Goal: Transaction & Acquisition: Download file/media

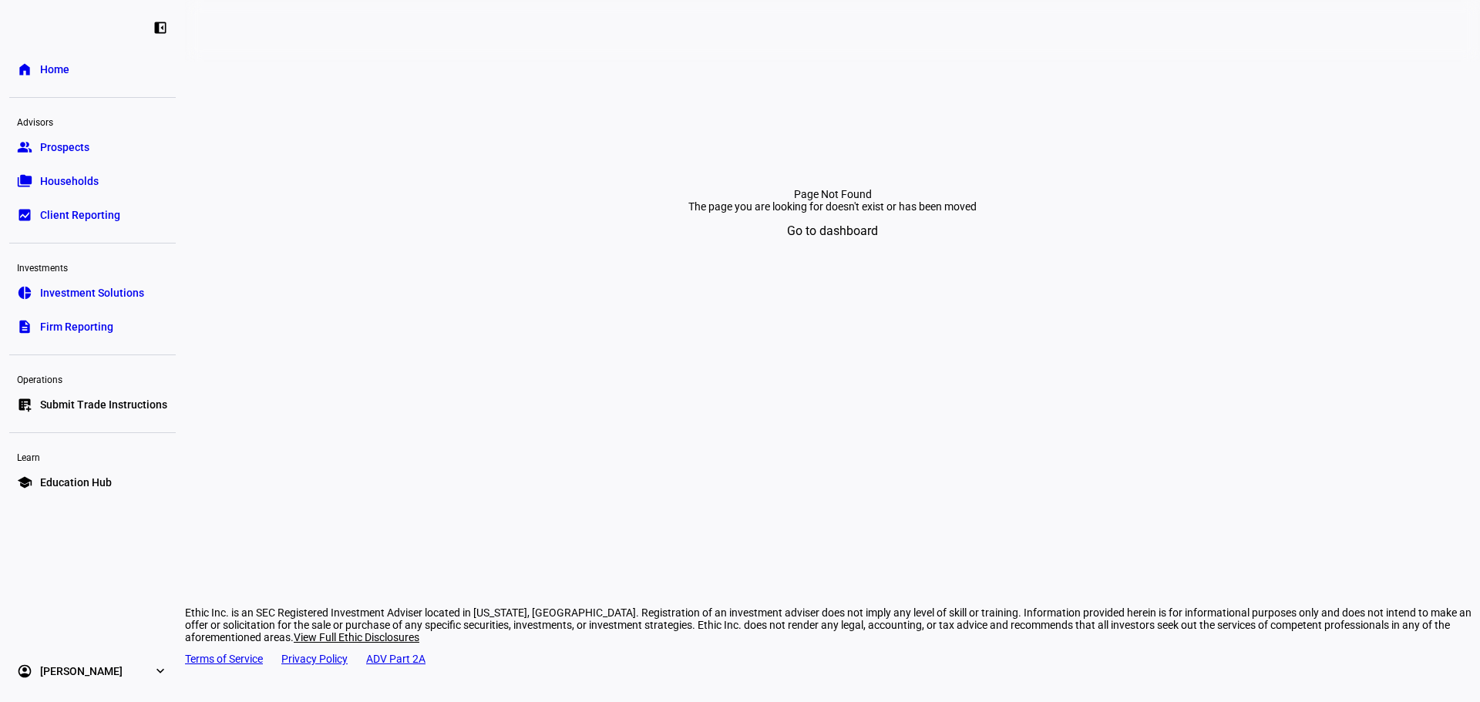
click at [87, 204] on link "bid_landscape Client Reporting" at bounding box center [92, 215] width 167 height 31
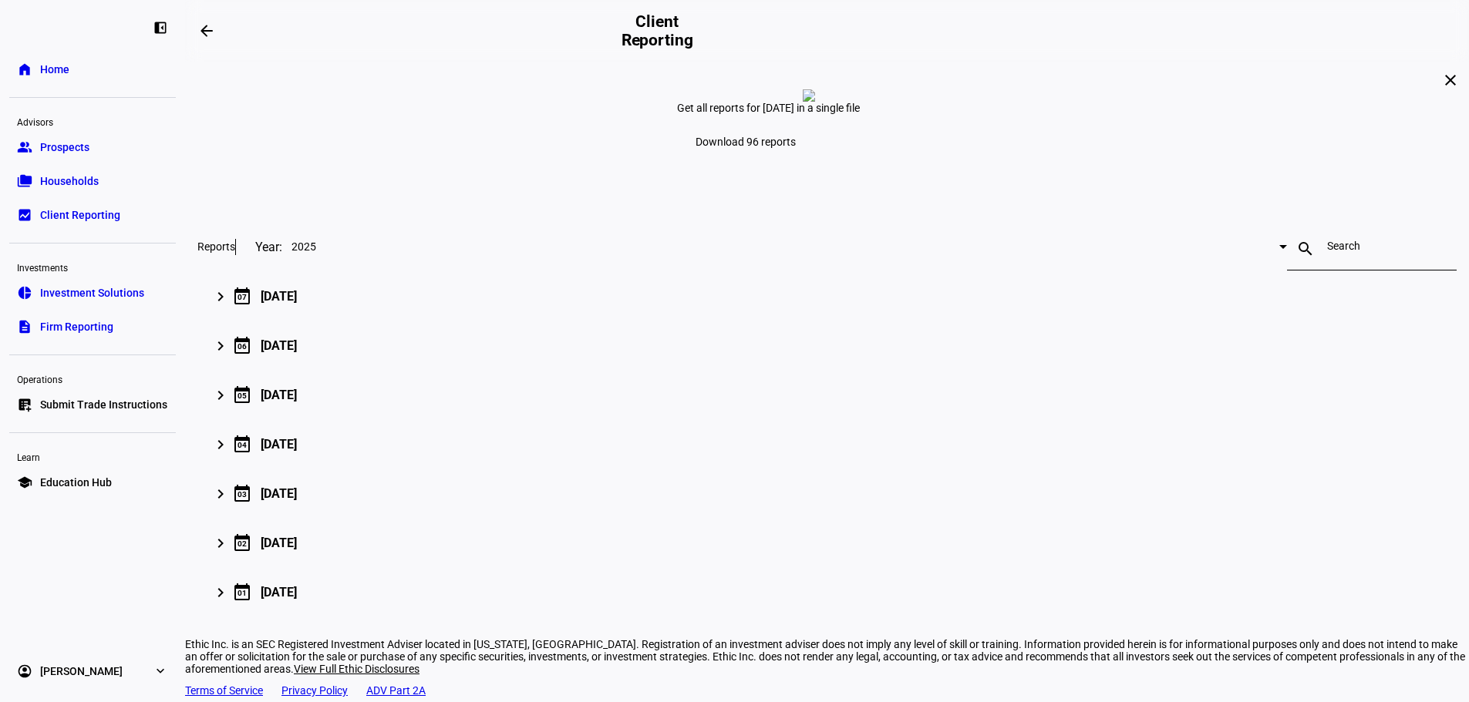
type input "[EMAIL_ADDRESS][PERSON_NAME][DOMAIN_NAME]"
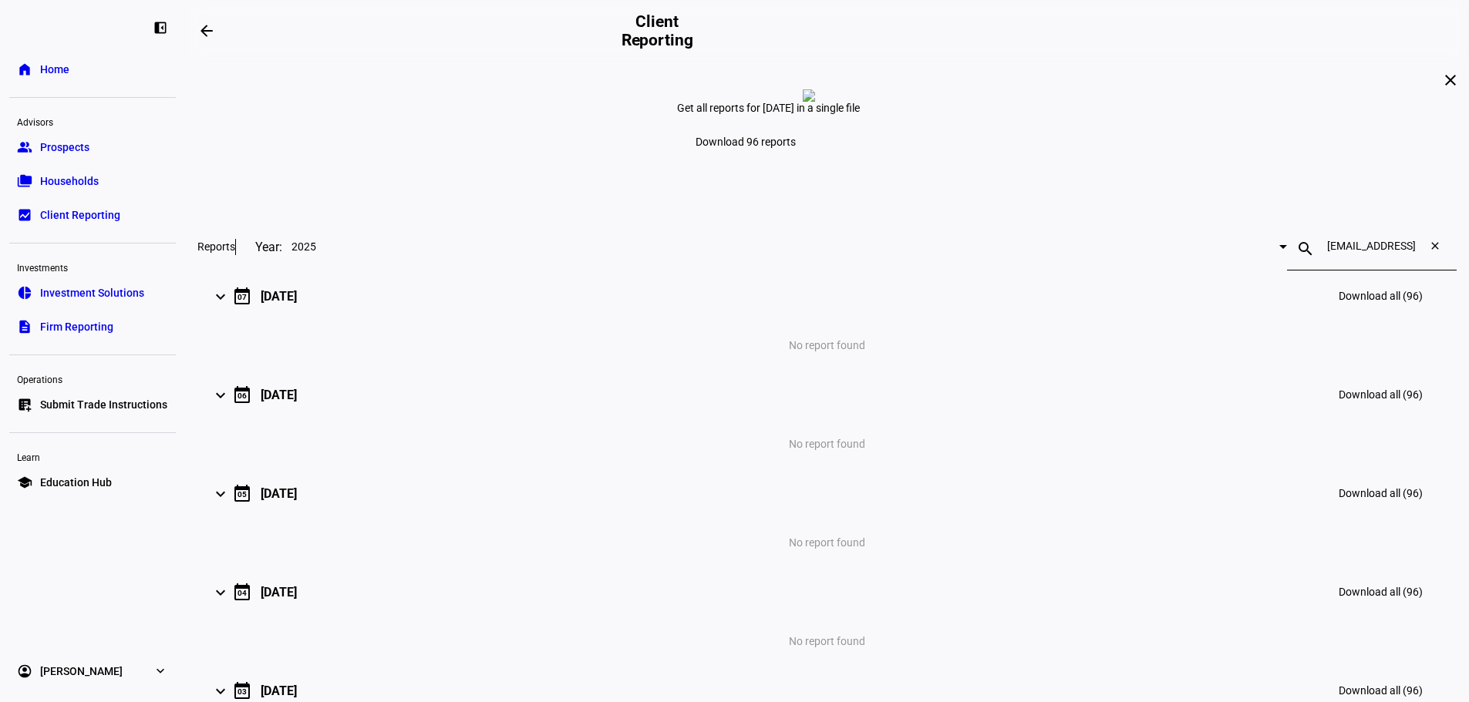
click at [1419, 258] on mat-icon "close" at bounding box center [1437, 249] width 37 height 19
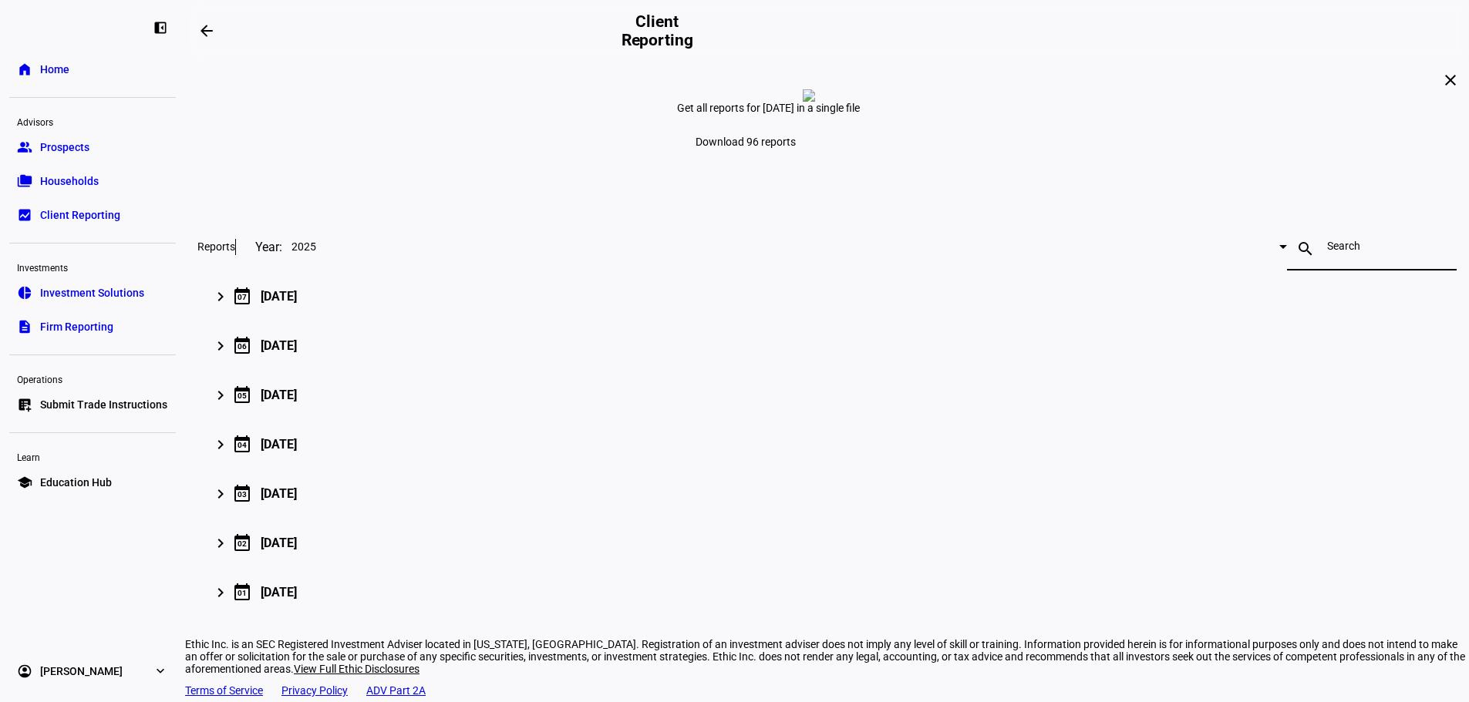
scroll to position [179, 0]
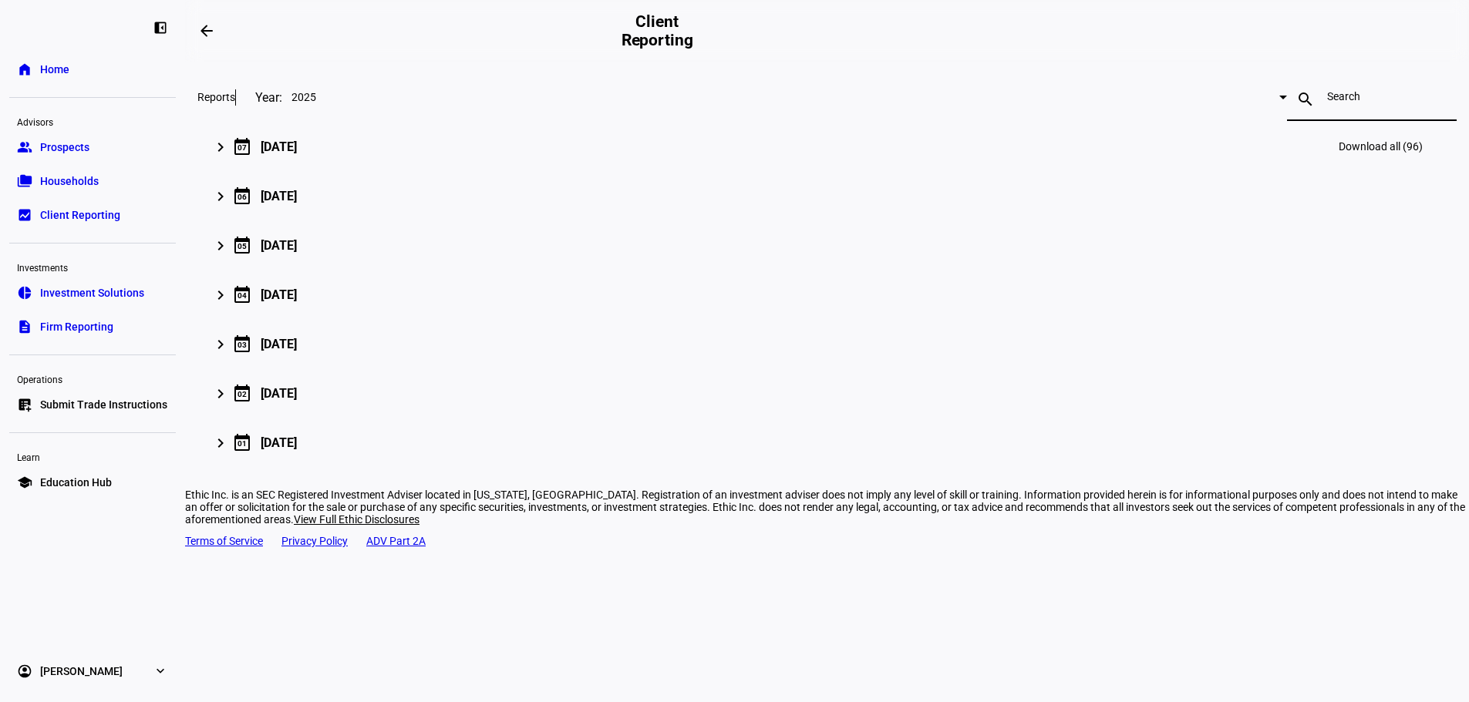
click at [698, 165] on div "keyboard_arrow_right calendar_today [DATE] Download all (96)" at bounding box center [824, 146] width 1216 height 37
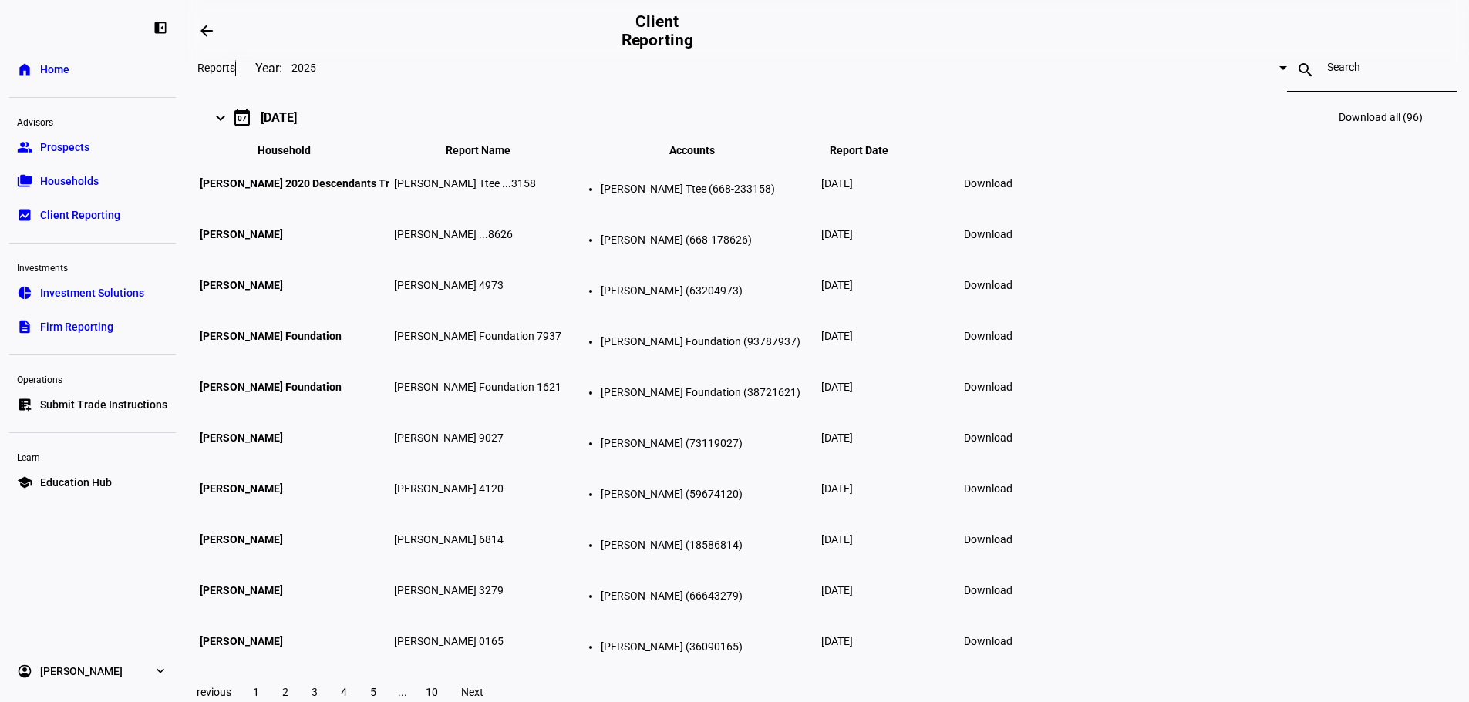
click at [1327, 92] on div at bounding box center [1371, 70] width 89 height 43
click at [1327, 73] on input at bounding box center [1371, 67] width 89 height 12
paste input "668186088"
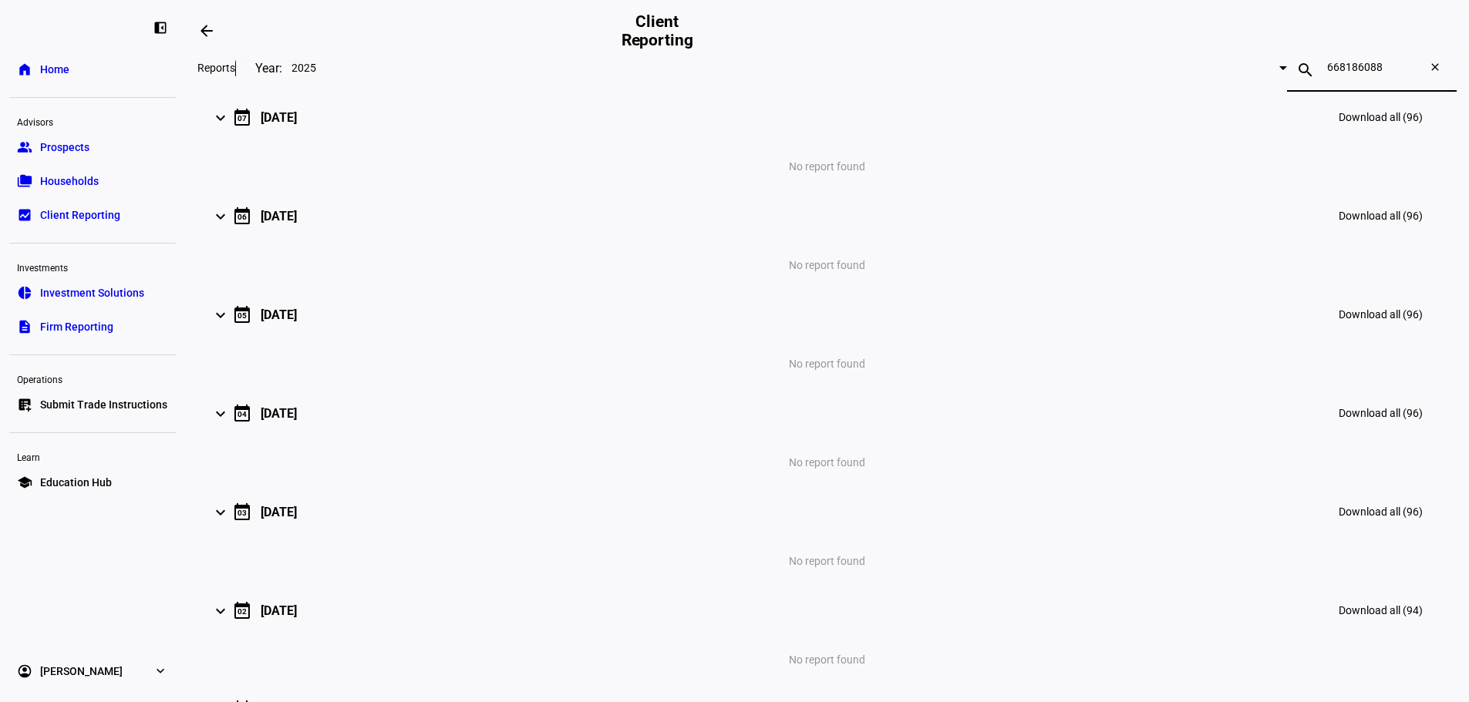
click at [1327, 73] on input "668186088" at bounding box center [1371, 67] width 89 height 12
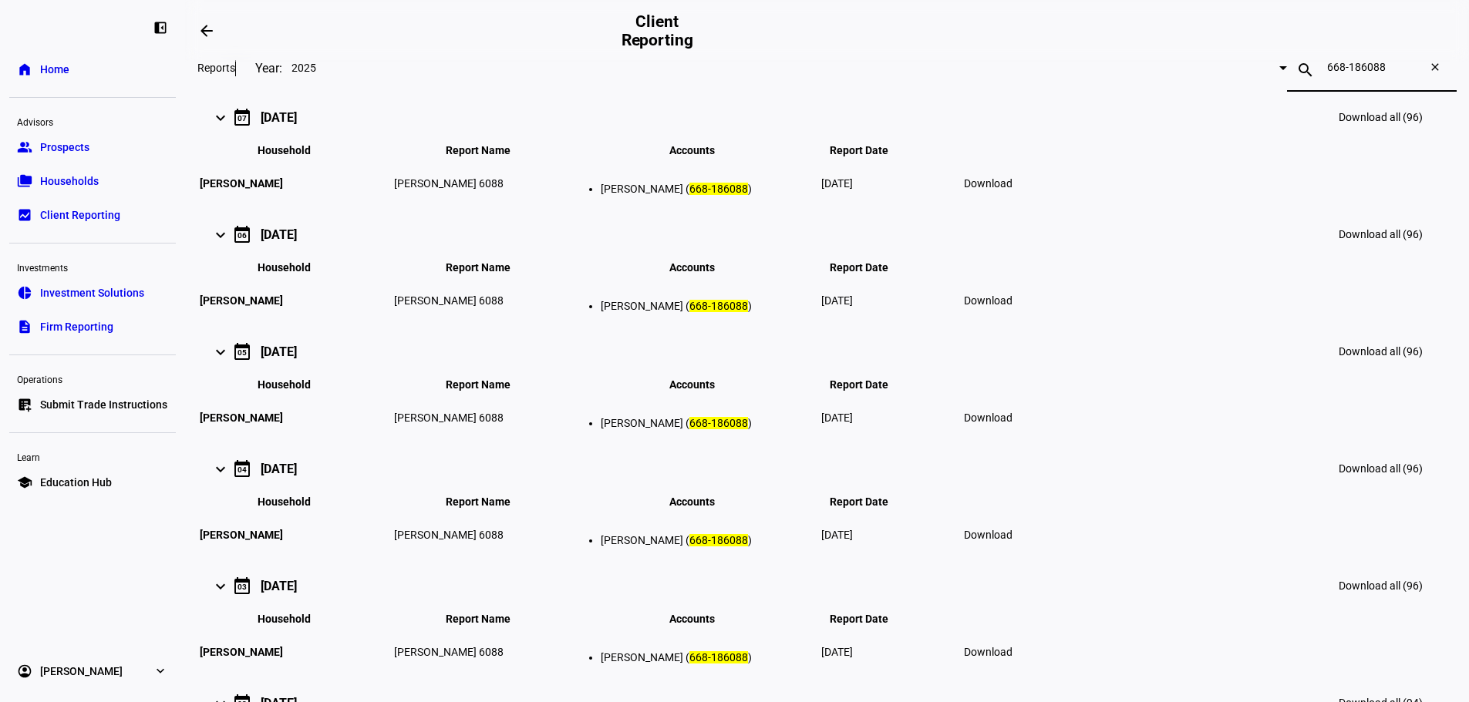
type input "668-186088"
click at [1012, 190] on span "Download" at bounding box center [988, 183] width 49 height 12
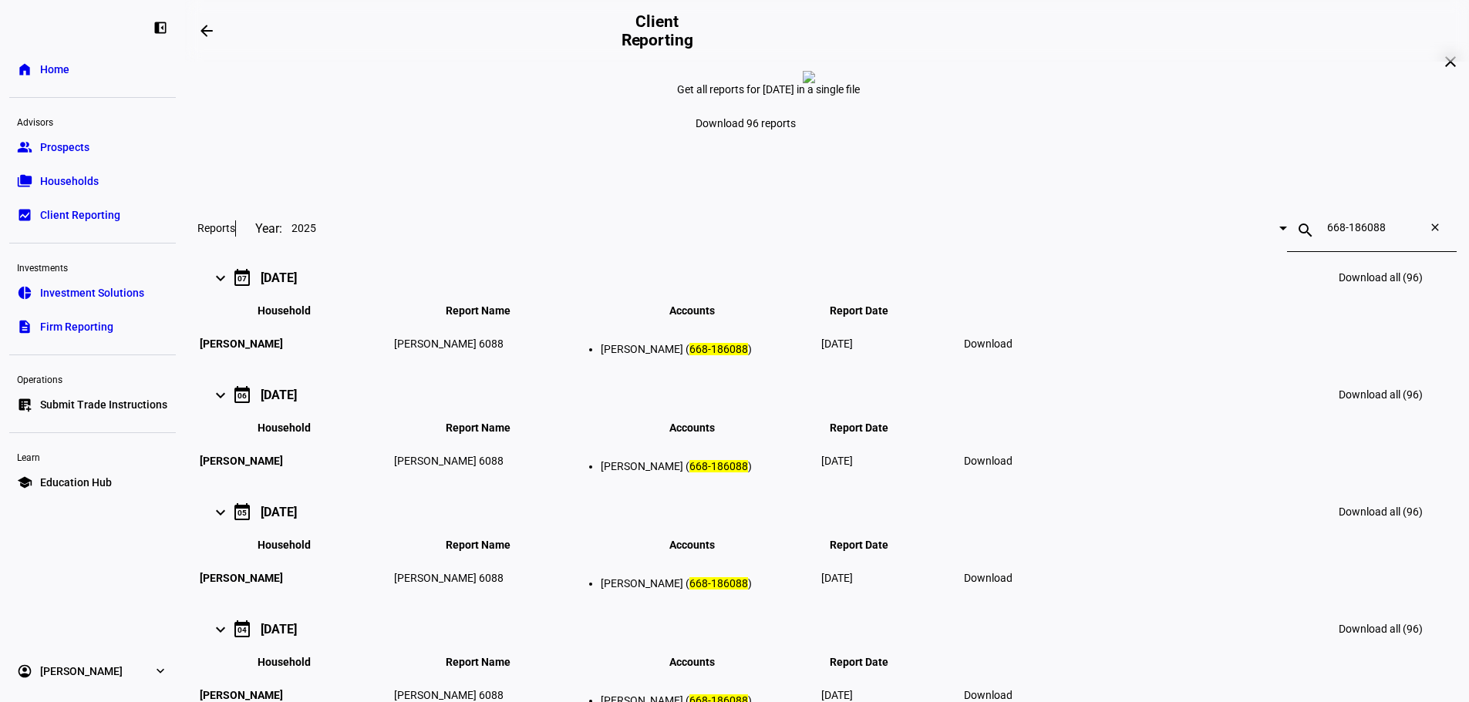
scroll to position [0, 0]
